Goal: Transaction & Acquisition: Purchase product/service

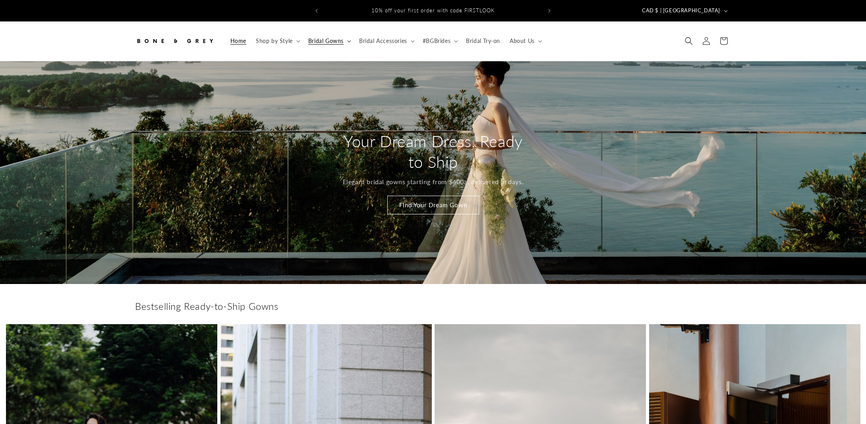
click at [316, 37] on span "Bridal Gowns" at bounding box center [325, 40] width 35 height 7
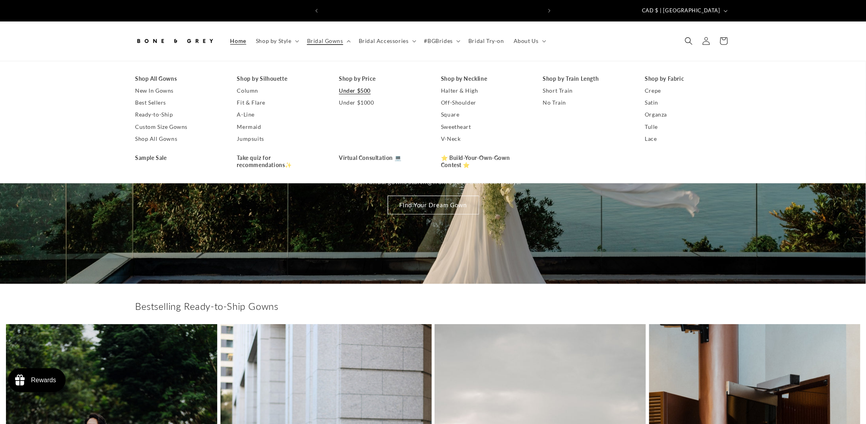
click at [361, 88] on link "Under $500" at bounding box center [382, 91] width 86 height 12
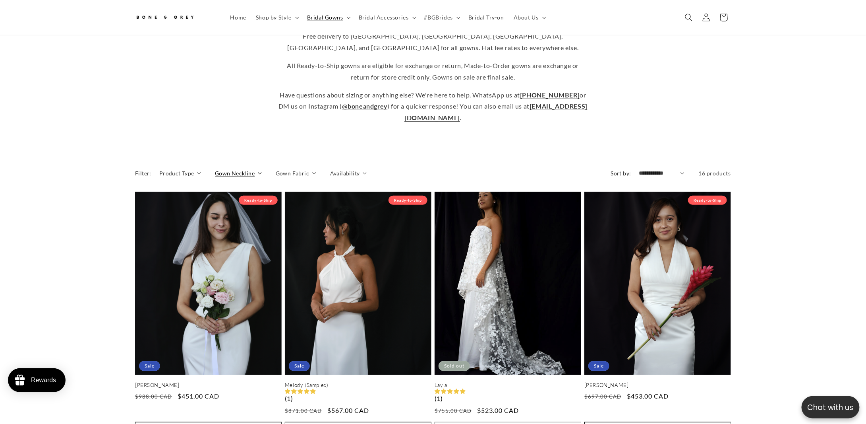
scroll to position [0, 219]
click at [177, 169] on span "Product Type" at bounding box center [176, 173] width 35 height 8
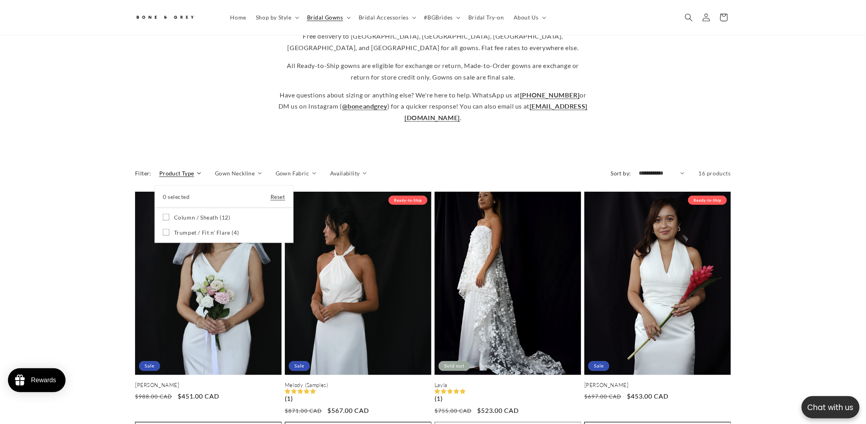
click at [201, 169] on summary "Product Type" at bounding box center [180, 173] width 42 height 8
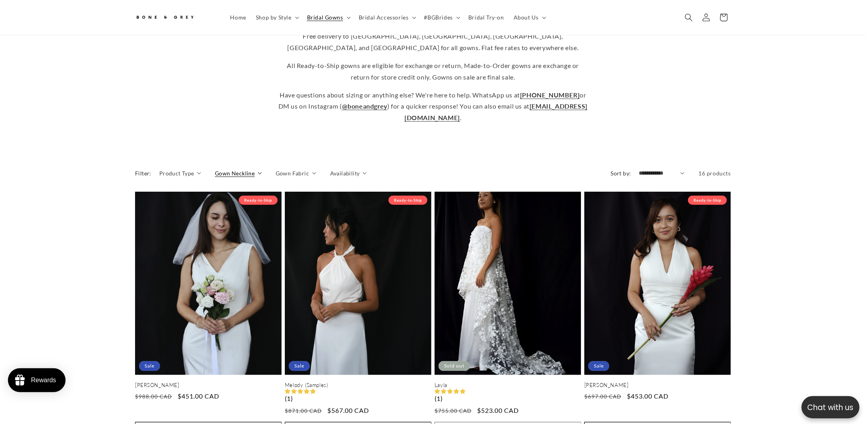
click at [231, 169] on span "Gown Neckline" at bounding box center [235, 173] width 40 height 8
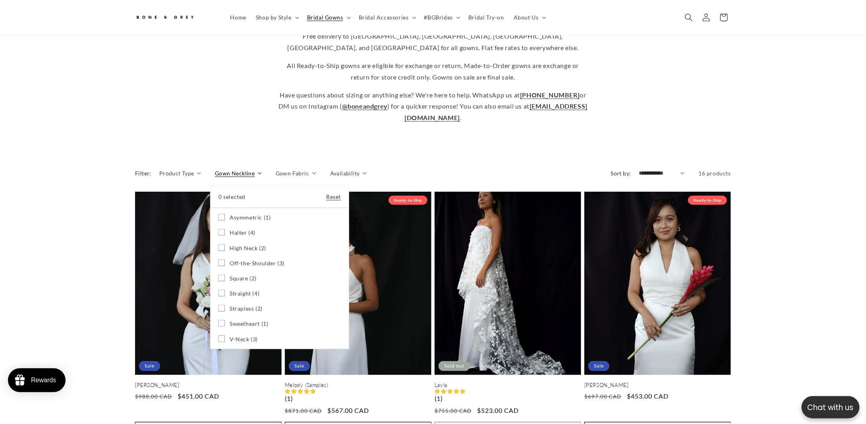
scroll to position [0, 437]
click at [215, 169] on summary "Gown Neckline" at bounding box center [238, 173] width 47 height 8
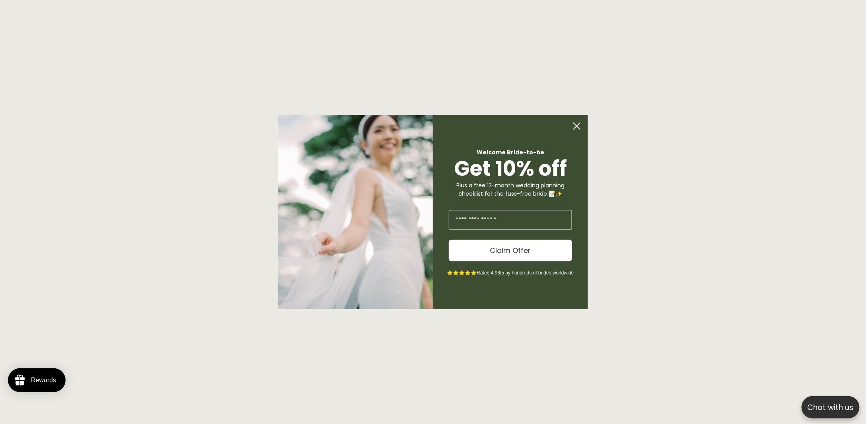
scroll to position [469, 0]
click at [576, 119] on circle "Close dialog" at bounding box center [580, 125] width 15 height 15
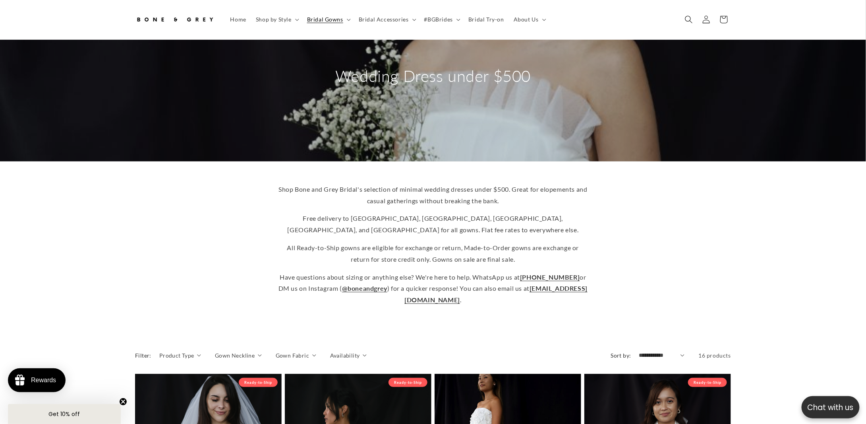
scroll to position [0, 0]
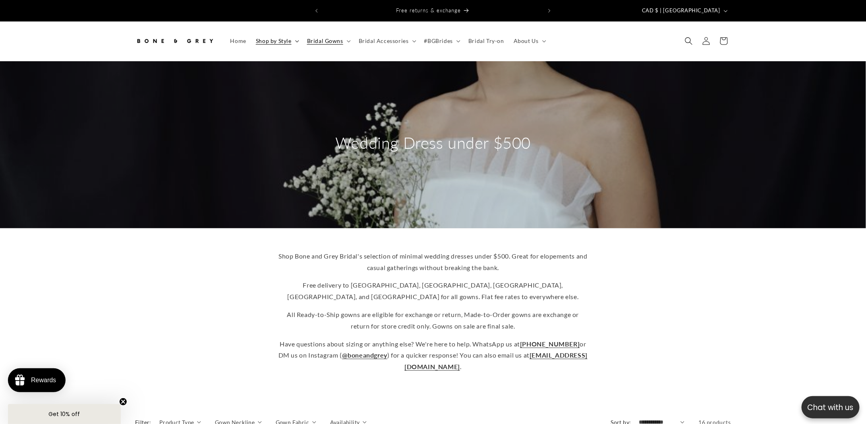
click at [281, 37] on span "Shop by Style" at bounding box center [274, 40] width 36 height 7
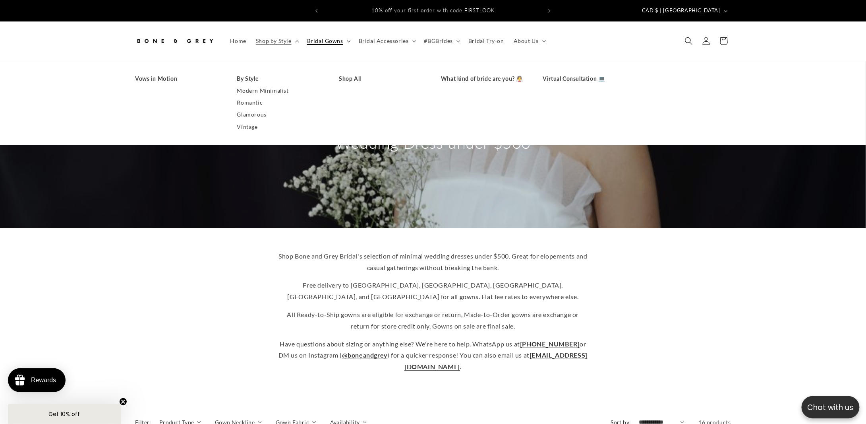
click at [317, 33] on summary "Bridal Gowns" at bounding box center [328, 41] width 52 height 17
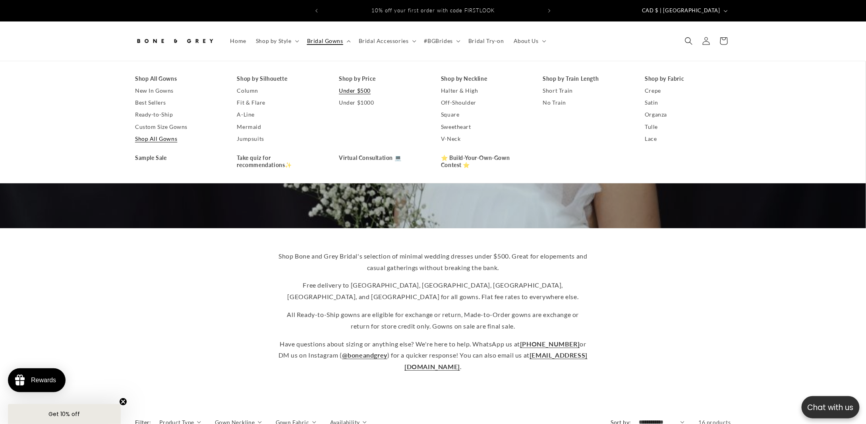
click at [151, 133] on link "Shop All Gowns" at bounding box center [178, 139] width 86 height 12
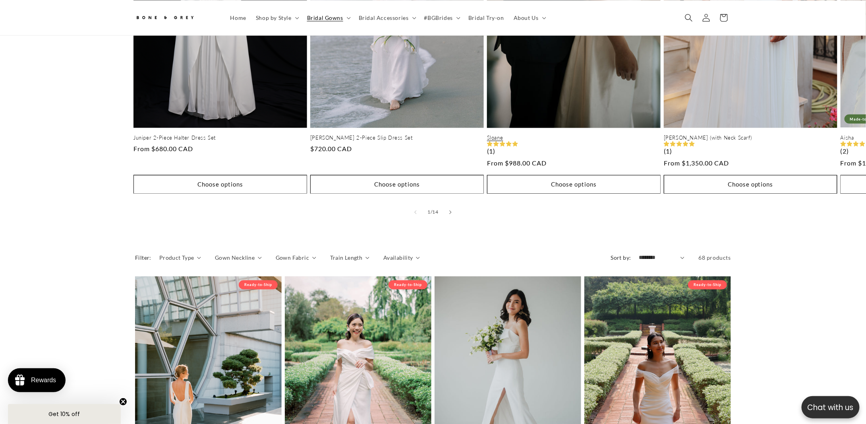
scroll to position [539, 0]
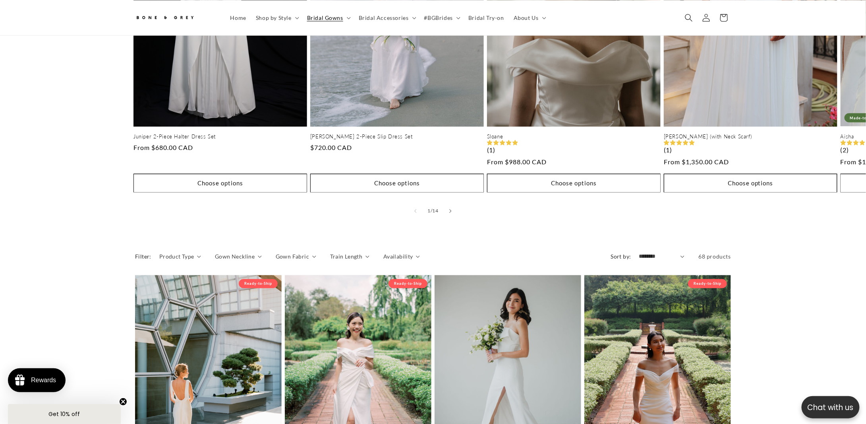
drag, startPoint x: 587, startPoint y: 251, endPoint x: 493, endPoint y: 189, distance: 112.4
click at [78, 225] on div "New in Juniper 2-Piece Halter Dress Set Juniper 2-Piece Halter Dress Set Regula…" at bounding box center [433, 30] width 866 height 407
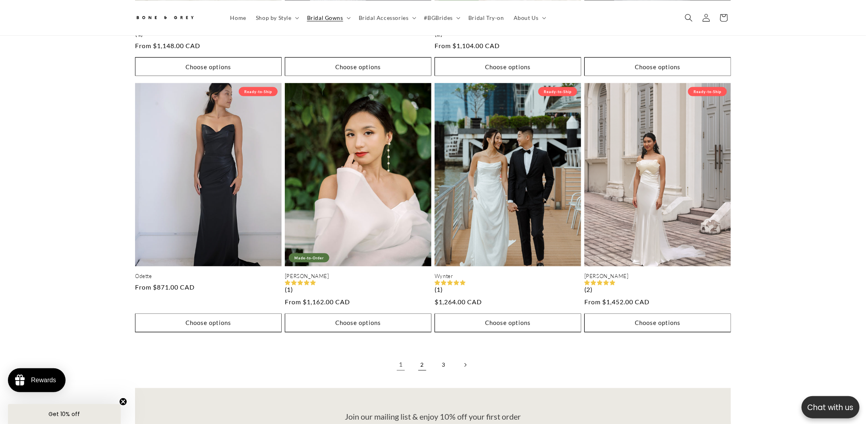
click at [422, 358] on link "2" at bounding box center [422, 364] width 17 height 17
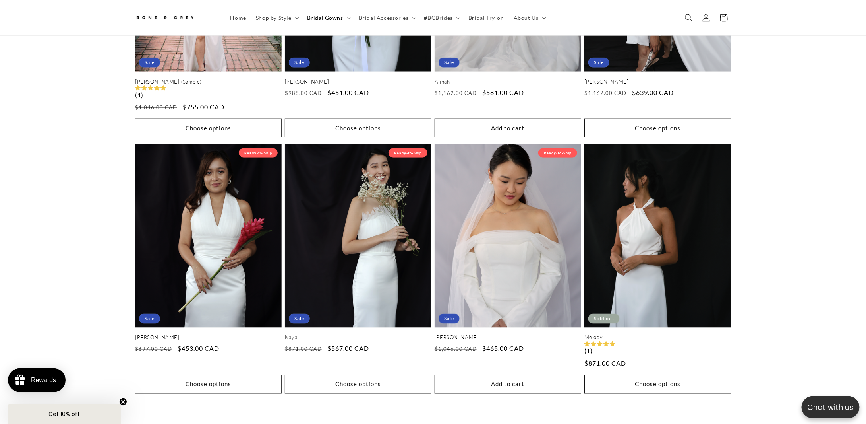
scroll to position [1991, 0]
